Goal: Complete application form

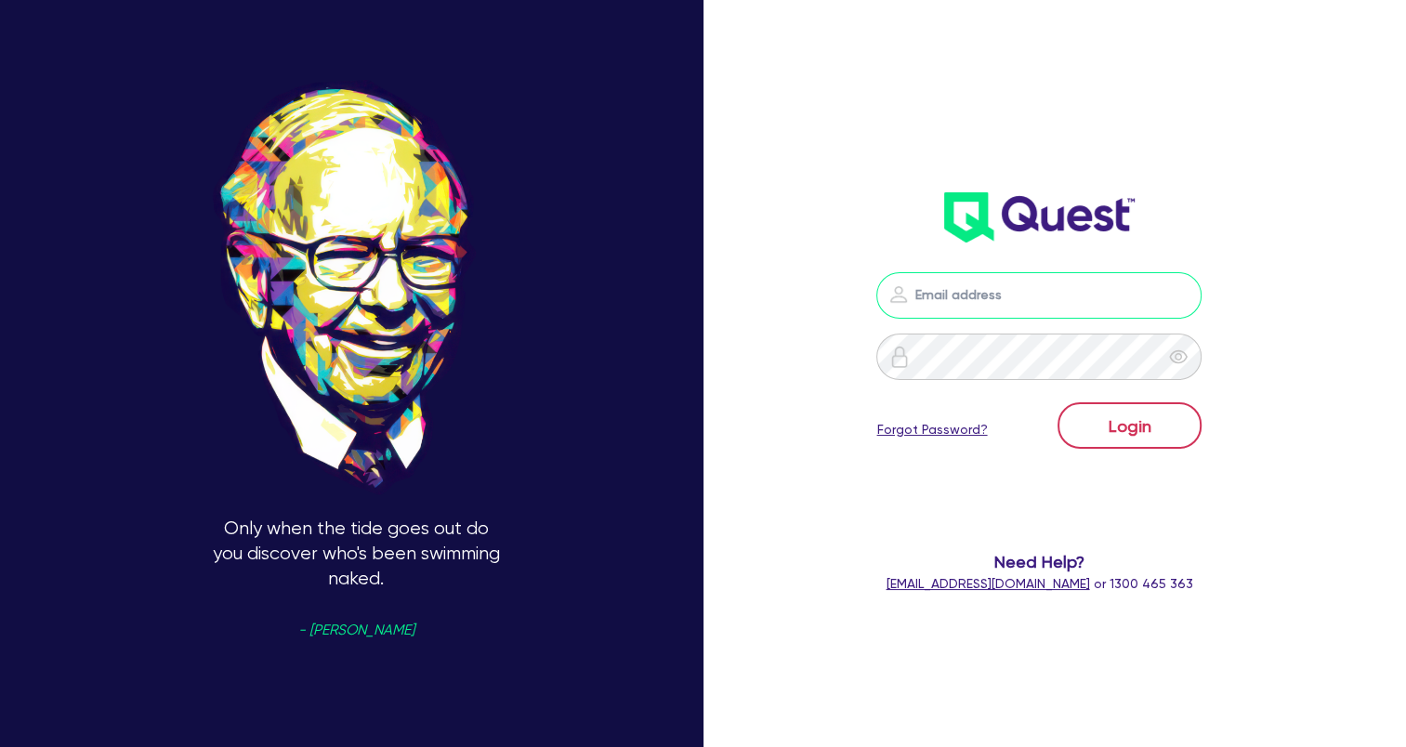
type input "[EMAIL_ADDRESS][DOMAIN_NAME]"
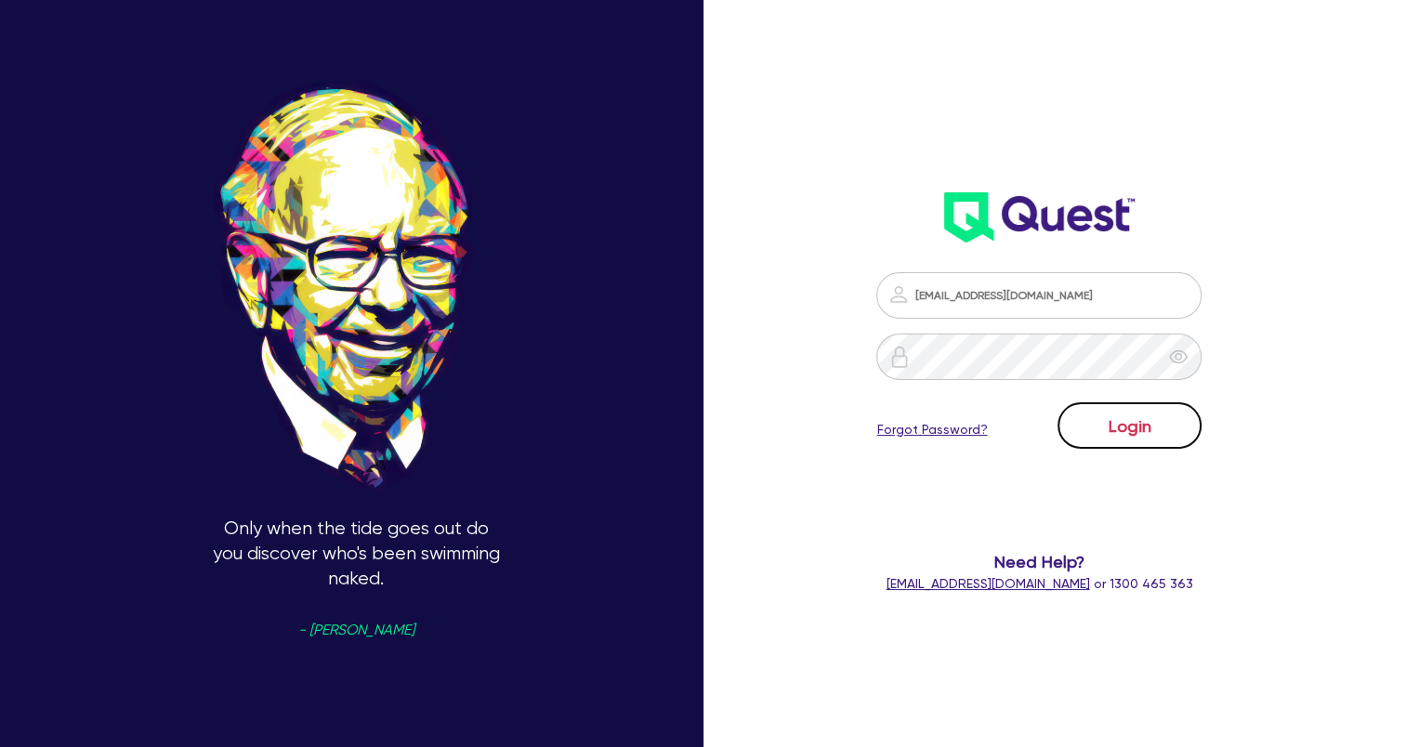
click at [1111, 420] on button "Login" at bounding box center [1130, 425] width 144 height 46
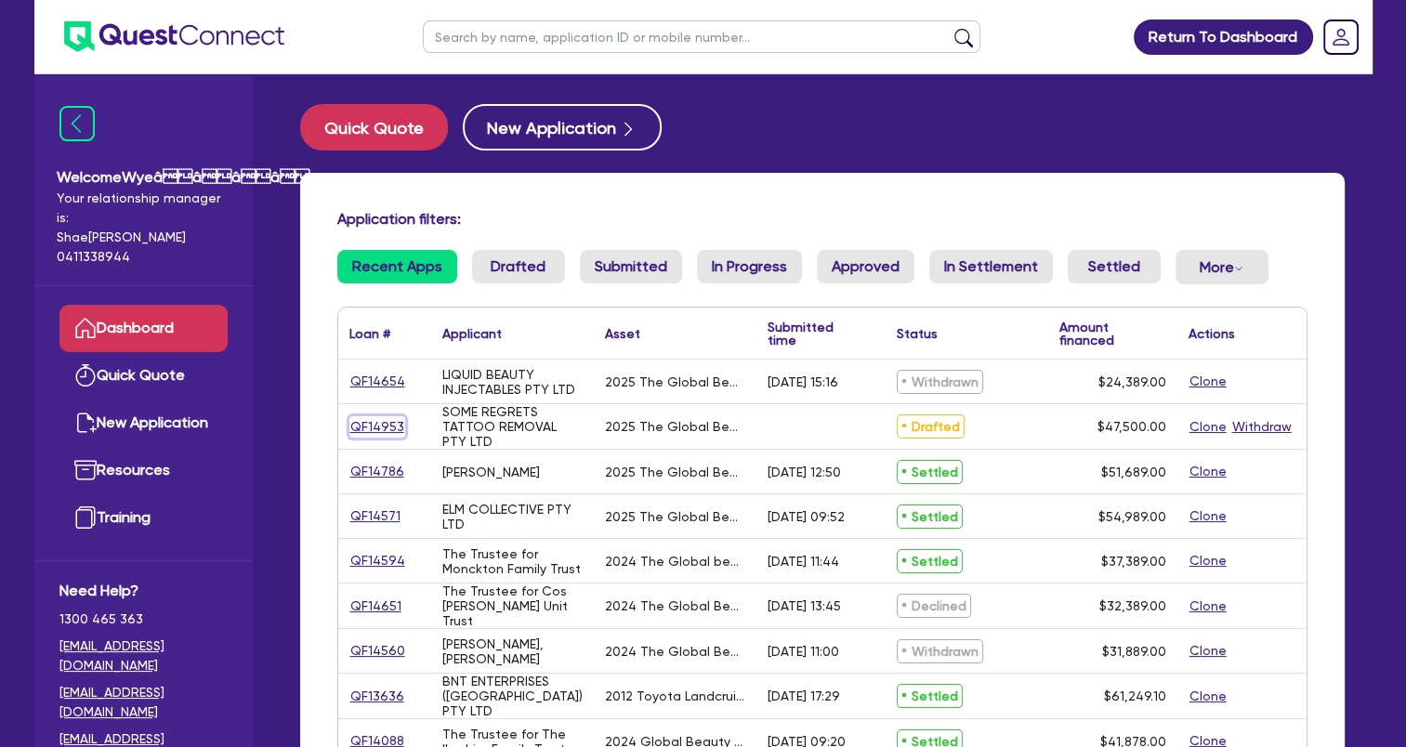
click at [376, 430] on link "QF14953" at bounding box center [377, 426] width 56 height 21
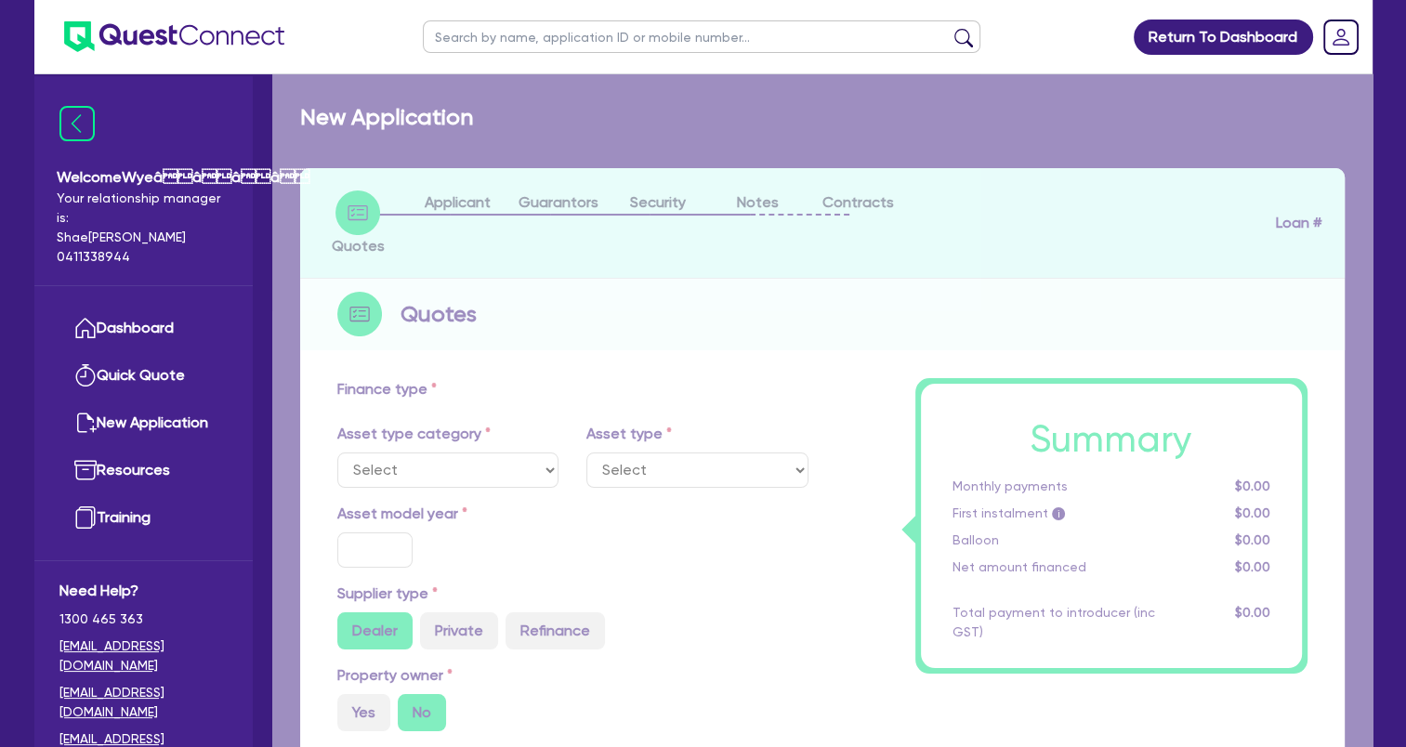
select select "TERTIARY_ASSETS"
type input "2025"
radio input "true"
type input "60,500"
type input "13,000"
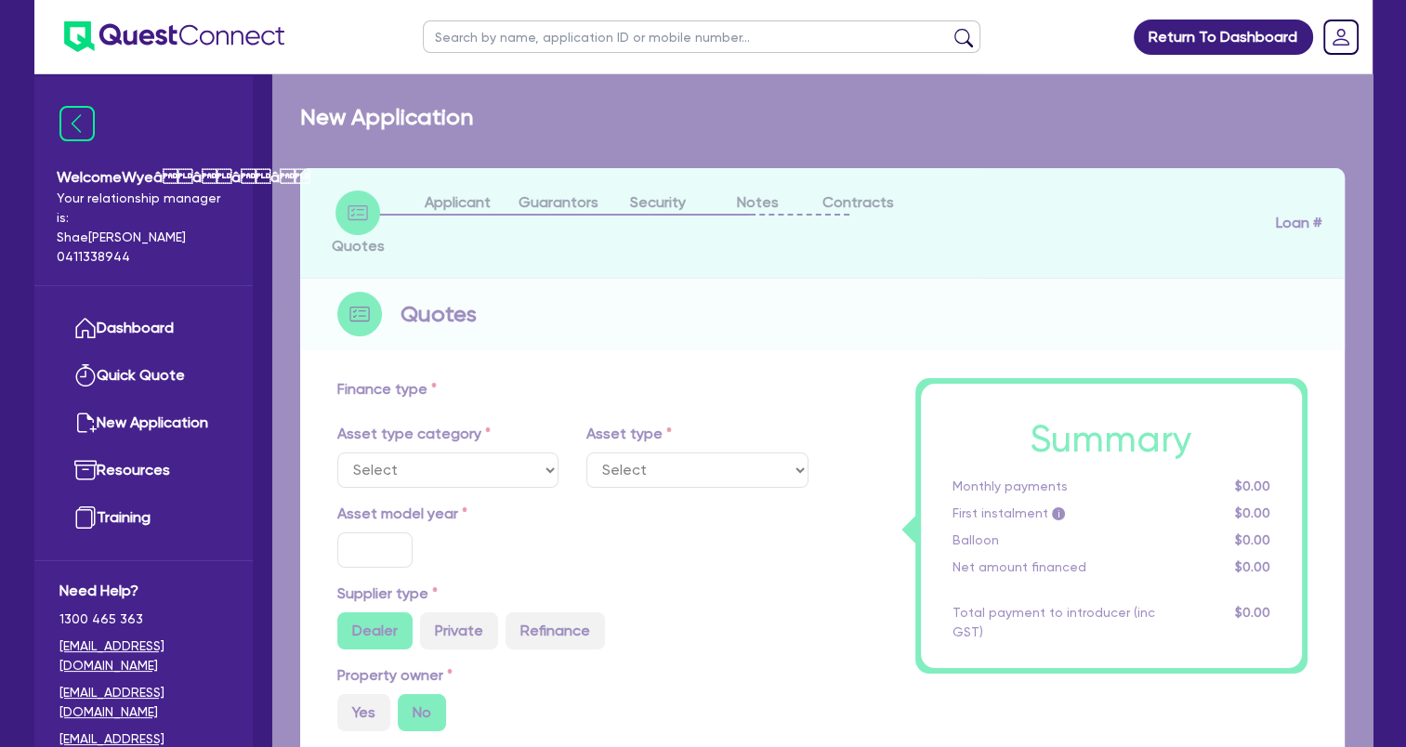
type input "4.99"
type input "2,370.25"
type input "17.95"
select select "BEAUTY_EQUIPMENT"
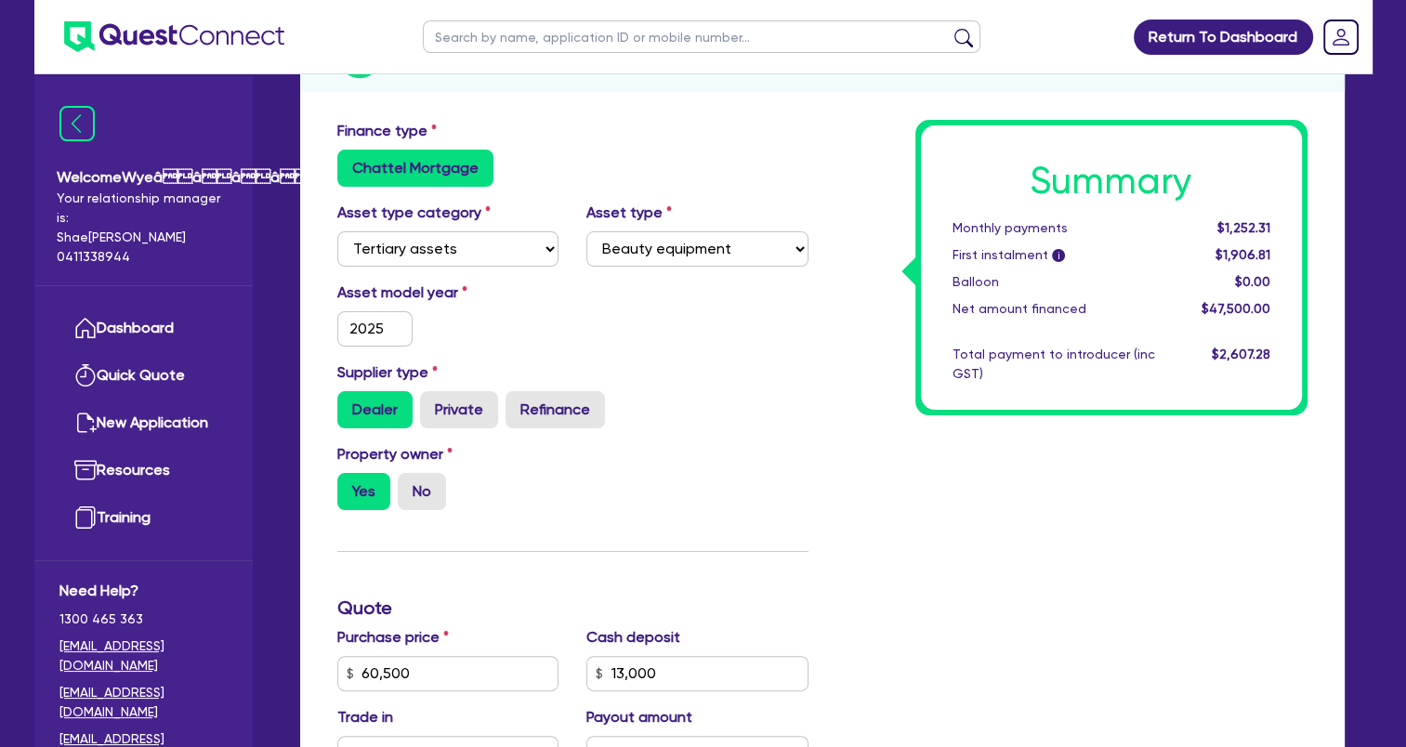
scroll to position [93, 0]
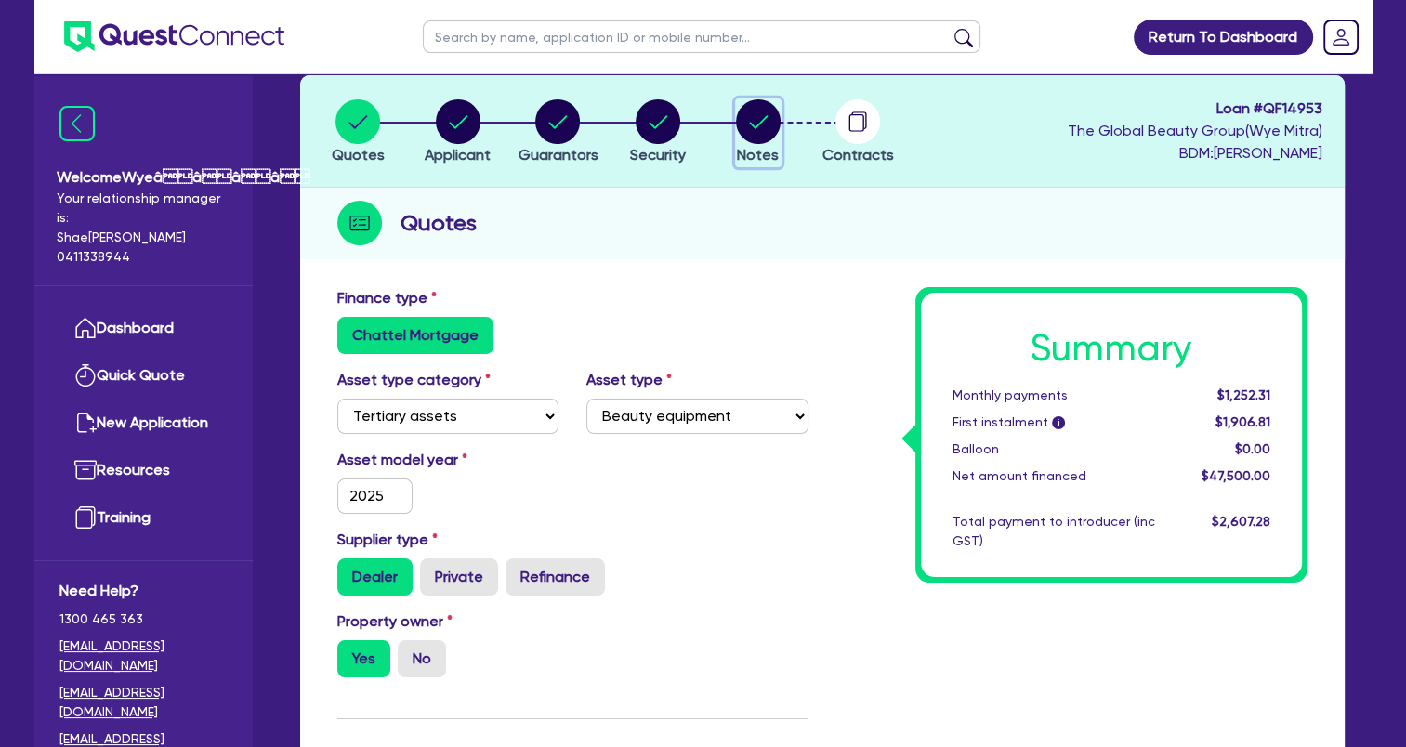
click at [762, 135] on circle "button" at bounding box center [758, 121] width 45 height 45
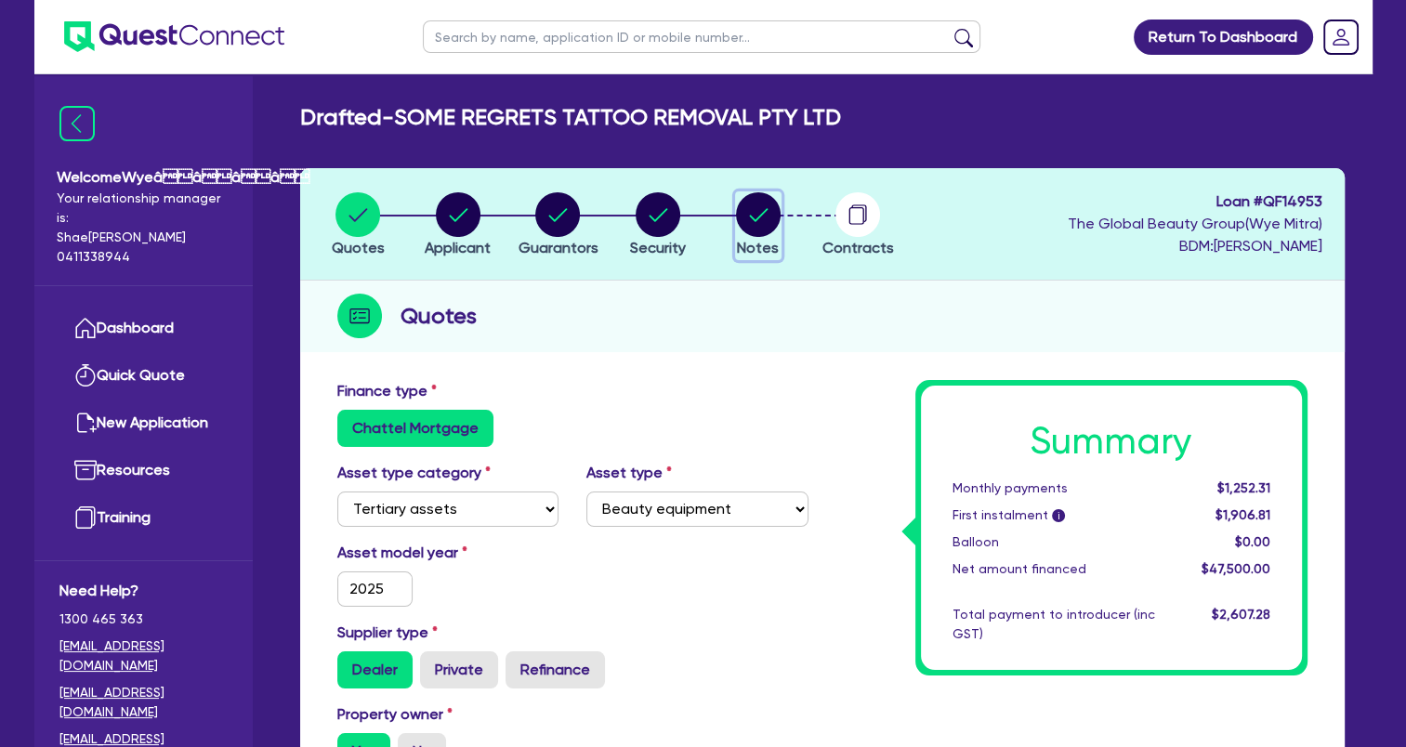
select select "Quest Finance - Own Book"
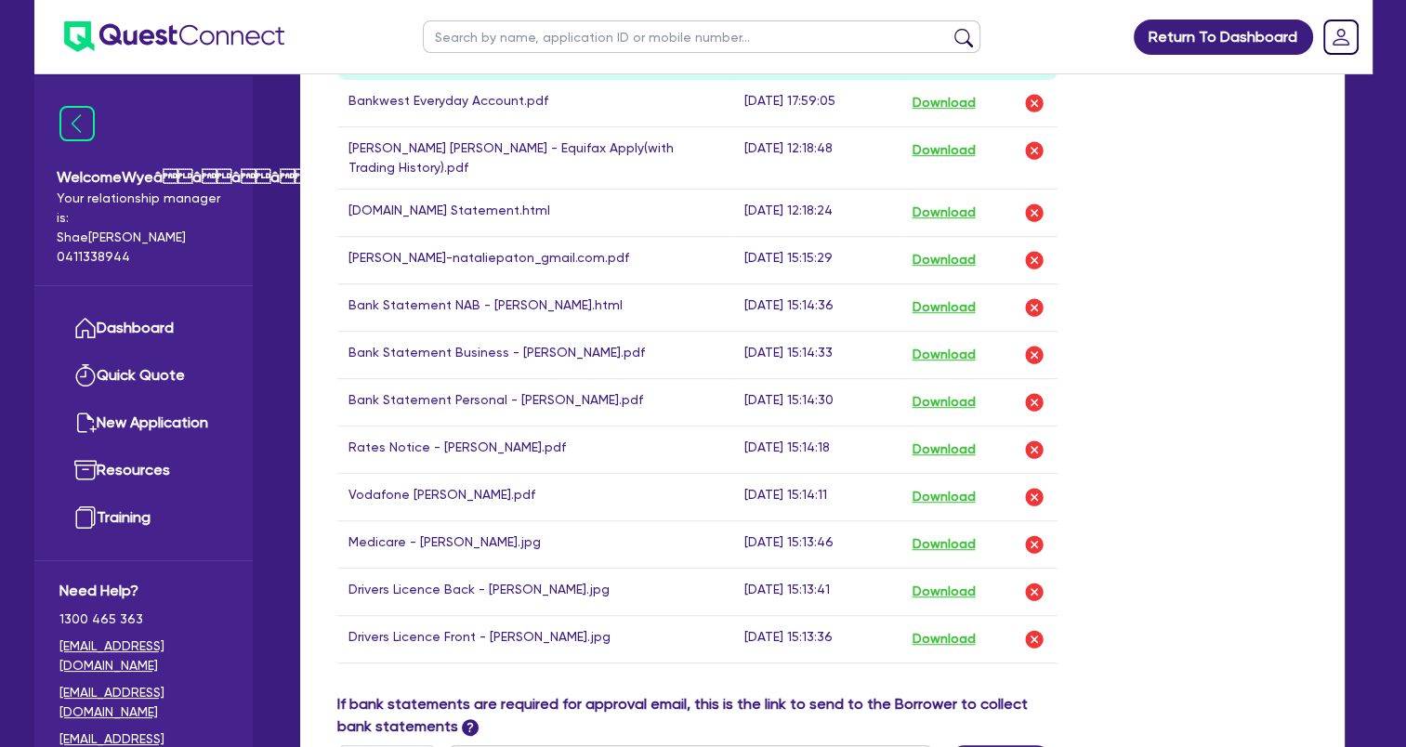
scroll to position [977, 0]
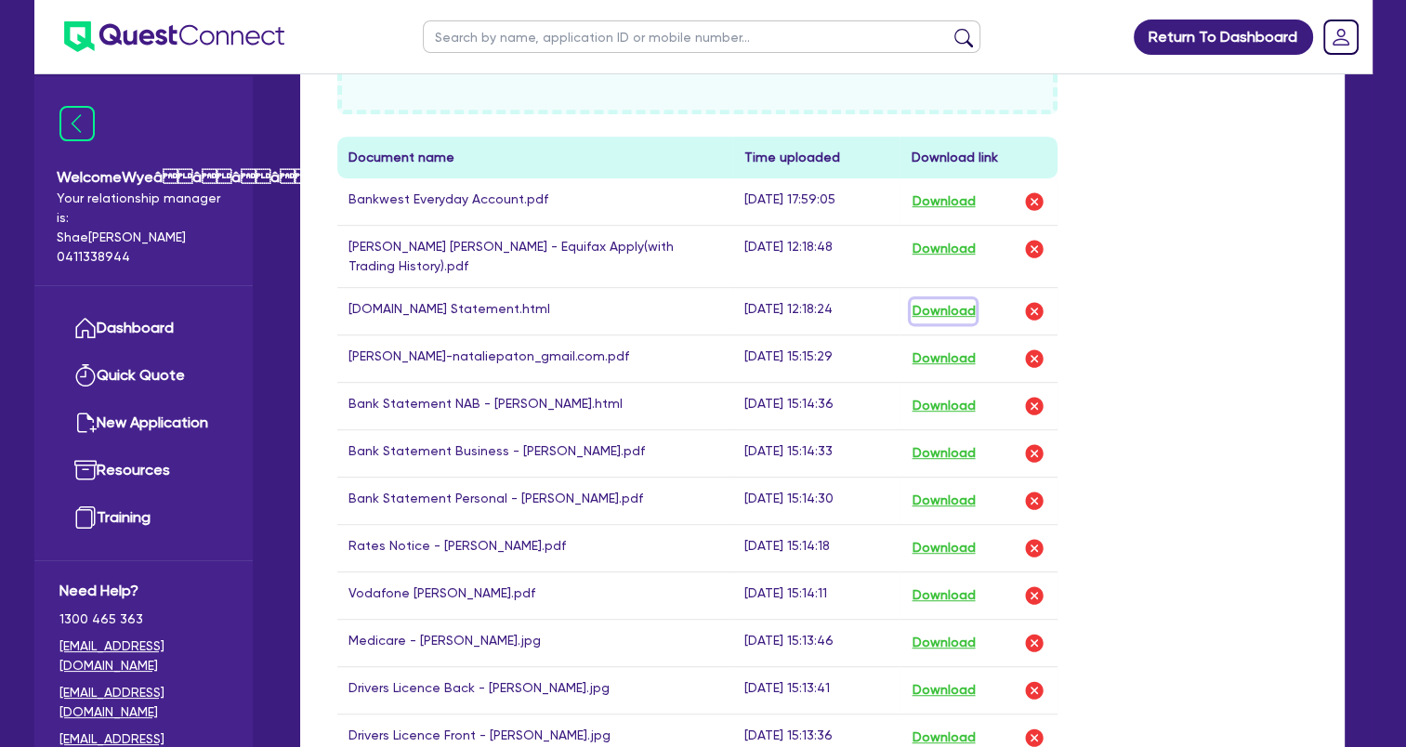
click at [958, 299] on button "Download" at bounding box center [943, 311] width 65 height 24
click at [1313, 391] on div "Drop files to upload or Select files Document name Time uploaded Download link …" at bounding box center [822, 353] width 998 height 878
click at [942, 402] on button "Download" at bounding box center [943, 406] width 65 height 24
click at [929, 450] on button "Download" at bounding box center [943, 453] width 65 height 24
click at [952, 495] on button "Download" at bounding box center [943, 501] width 65 height 24
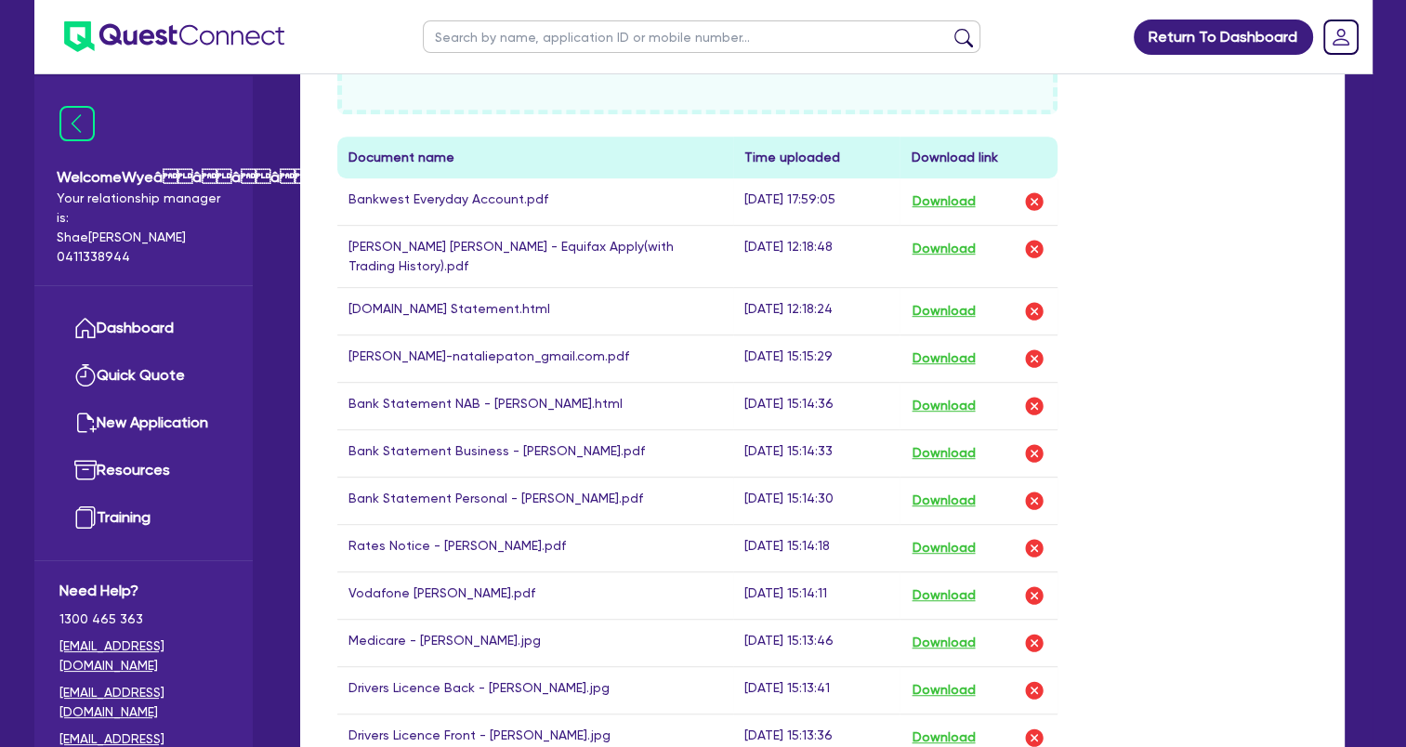
drag, startPoint x: 1212, startPoint y: 336, endPoint x: 1201, endPoint y: 348, distance: 16.4
click at [1212, 336] on div "Drop files to upload or Select files Document name Time uploaded Download link …" at bounding box center [822, 353] width 998 height 878
